Goal: Transaction & Acquisition: Purchase product/service

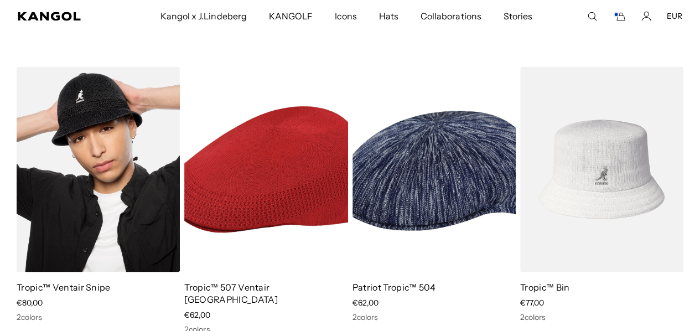
click at [96, 153] on img at bounding box center [98, 168] width 163 height 205
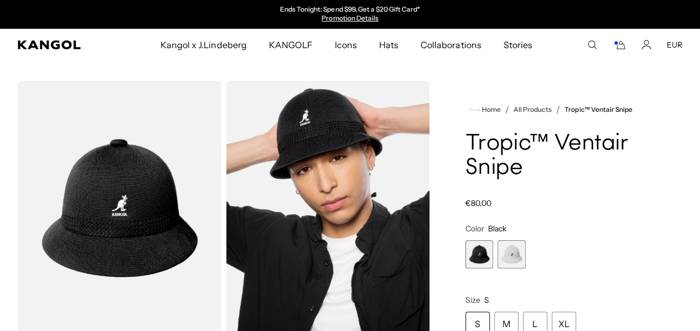
click at [525, 268] on span "2 of 2" at bounding box center [511, 254] width 28 height 28
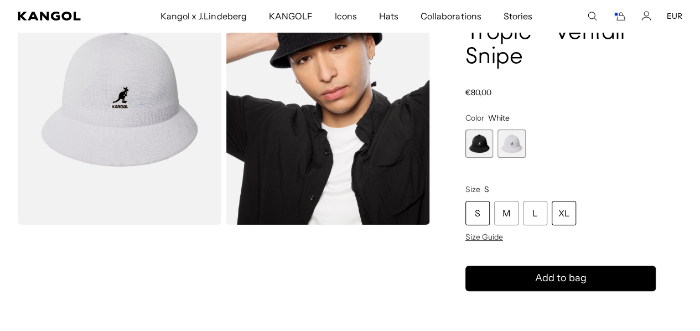
click at [576, 225] on div "XL" at bounding box center [563, 213] width 24 height 24
click at [503, 242] on span "Size Guide" at bounding box center [484, 237] width 38 height 10
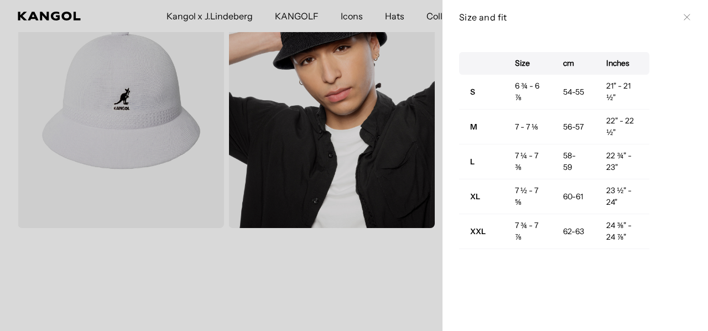
click at [684, 16] on icon at bounding box center [687, 17] width 7 height 7
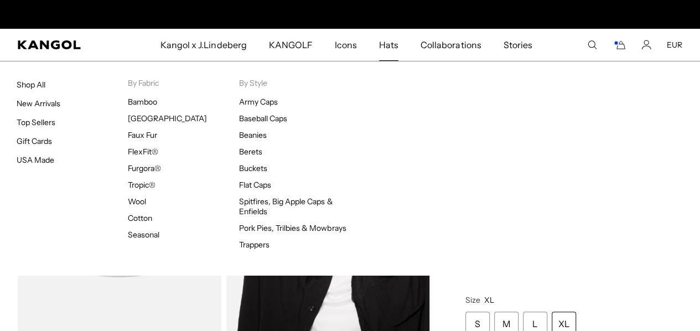
click at [384, 43] on span "Hats" at bounding box center [388, 45] width 19 height 32
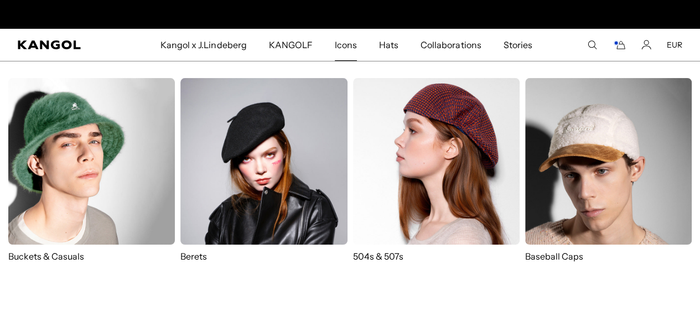
click at [121, 196] on img at bounding box center [91, 161] width 166 height 166
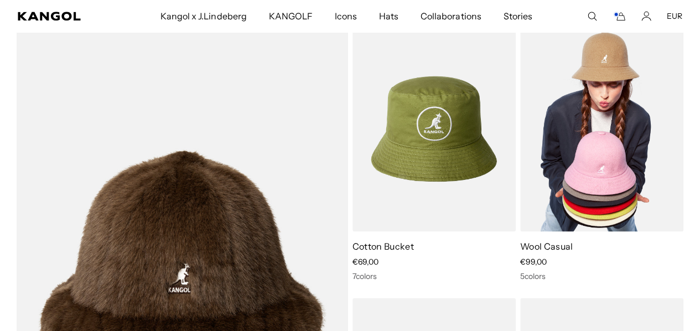
click at [610, 174] on img at bounding box center [601, 128] width 163 height 205
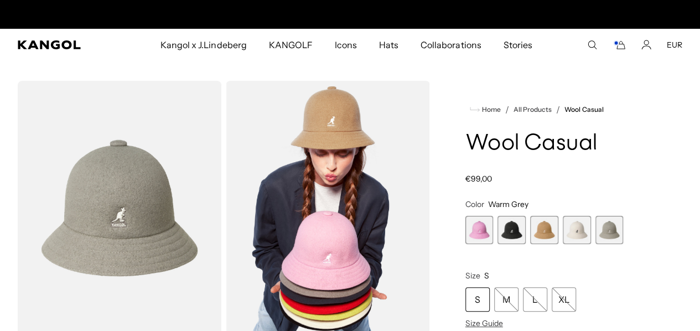
scroll to position [0, 228]
